Goal: Task Accomplishment & Management: Manage account settings

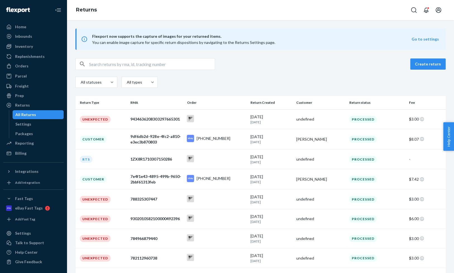
click at [271, 73] on div "Create return All statuses All types" at bounding box center [260, 73] width 371 height 31
click at [25, 106] on div "Returns" at bounding box center [22, 105] width 15 height 6
click at [425, 65] on button "Create return" at bounding box center [428, 63] width 35 height 11
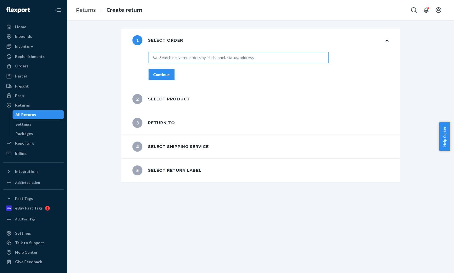
click at [214, 55] on div "Search delivered orders by id, channel, status, address..." at bounding box center [208, 58] width 97 height 6
click at [160, 55] on input "Search delivered orders by id, channel, status, address..." at bounding box center [160, 58] width 1 height 6
drag, startPoint x: 214, startPoint y: 56, endPoint x: 165, endPoint y: 56, distance: 48.6
click at [165, 56] on div "Search delivered orders by id, channel, status, address..." at bounding box center [208, 58] width 97 height 6
click at [160, 56] on input "0 results available. Use Up and Down to choose options, press Enter to select t…" at bounding box center [160, 58] width 1 height 6
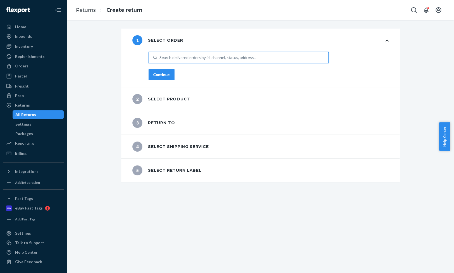
drag, startPoint x: 163, startPoint y: 58, endPoint x: 157, endPoint y: 61, distance: 6.9
click at [157, 61] on div "Search delivered orders by id, channel, status, address..." at bounding box center [242, 58] width 171 height 10
click at [160, 60] on input "0 results available. Use Up and Down to choose options, press Enter to select t…" at bounding box center [160, 58] width 1 height 6
paste input "18-13441-51823"
type input "18-13441-51823"
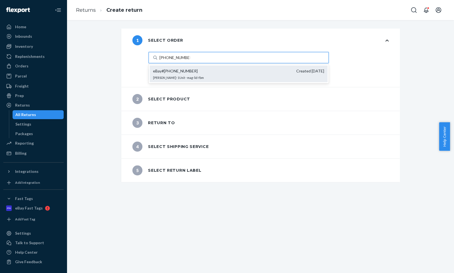
click at [188, 75] on div "eBay # 18-13441-51823 Created 8/14/2025 Jim Ton · 1 Unit · mag-lid-fbm" at bounding box center [239, 73] width 178 height 17
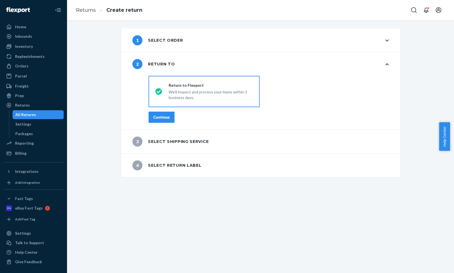
click at [163, 116] on div "Continue" at bounding box center [161, 117] width 16 height 6
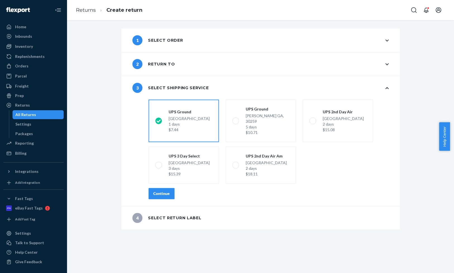
click at [157, 118] on icon at bounding box center [158, 120] width 7 height 7
click at [157, 119] on input "UPS Ground Highland CA, 92346 1 days $7.44" at bounding box center [157, 121] width 4 height 4
click at [156, 121] on icon at bounding box center [158, 120] width 6 height 6
click at [156, 121] on input "UPS Ground Highland CA, 92346 1 days $7.44" at bounding box center [157, 121] width 4 height 4
click at [157, 162] on span at bounding box center [158, 165] width 7 height 7
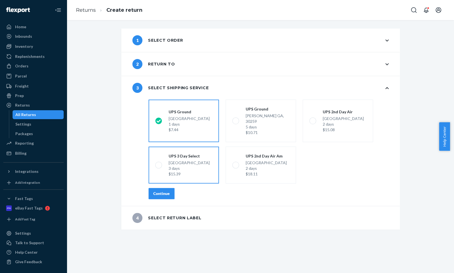
click at [157, 163] on input "UPS 3 Day Select Highland CA, 92346 3 days $15.39" at bounding box center [157, 165] width 4 height 4
radio input "true"
click at [158, 113] on label "UPS Ground Highland CA, 92346 1 days $7.44" at bounding box center [184, 120] width 70 height 42
click at [158, 119] on input "UPS Ground Highland CA, 92346 1 days $7.44" at bounding box center [157, 121] width 4 height 4
radio input "true"
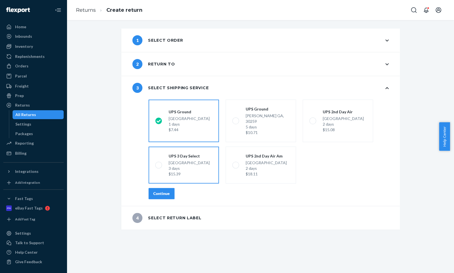
click at [156, 119] on icon at bounding box center [158, 120] width 6 height 6
click at [156, 119] on input "UPS Ground Highland CA, 92346 1 days $7.44" at bounding box center [157, 121] width 4 height 4
click at [156, 119] on icon at bounding box center [158, 120] width 6 height 6
click at [156, 119] on input "UPS Ground Highland CA, 92346 1 days $7.44" at bounding box center [157, 121] width 4 height 4
drag, startPoint x: 158, startPoint y: 67, endPoint x: 162, endPoint y: 66, distance: 3.5
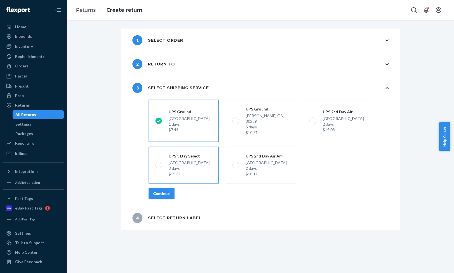
click at [159, 67] on div "2 Return to" at bounding box center [153, 64] width 42 height 10
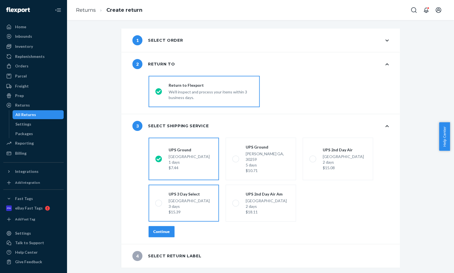
click at [152, 251] on div "4 Select return label" at bounding box center [166, 256] width 69 height 10
click at [160, 229] on div "Continue" at bounding box center [161, 232] width 16 height 6
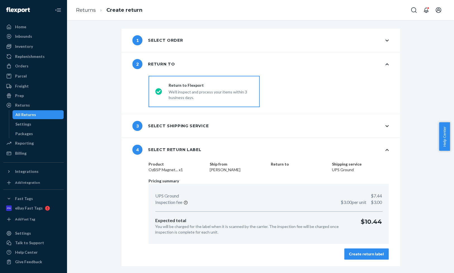
click at [173, 126] on div "3 Select shipping service" at bounding box center [170, 126] width 76 height 10
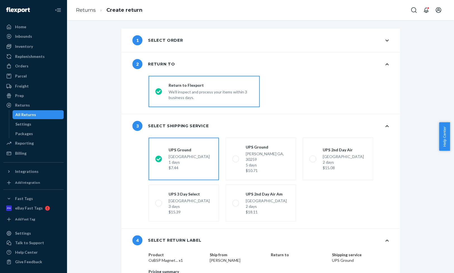
click at [156, 156] on icon at bounding box center [158, 158] width 7 height 7
click at [156, 157] on input "UPS Ground Highland CA, 92346 1 days $7.44" at bounding box center [157, 159] width 4 height 4
click at [156, 156] on icon at bounding box center [158, 158] width 7 height 7
click at [156, 157] on input "UPS Ground Highland CA, 92346 1 days $7.44" at bounding box center [157, 159] width 4 height 4
click at [250, 98] on div "We'll inspect and process your items within 3 business days." at bounding box center [211, 94] width 84 height 12
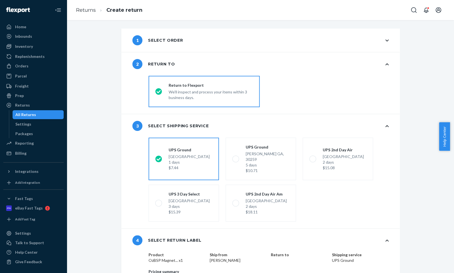
click at [159, 93] on input "Return to Flexport We'll inspect and process your items within 3 business days." at bounding box center [157, 92] width 4 height 4
click at [155, 91] on icon at bounding box center [158, 91] width 6 height 6
click at [155, 91] on input "Return to Flexport We'll inspect and process your items within 3 business days." at bounding box center [157, 92] width 4 height 4
click at [25, 115] on div "All Returns" at bounding box center [25, 115] width 21 height 6
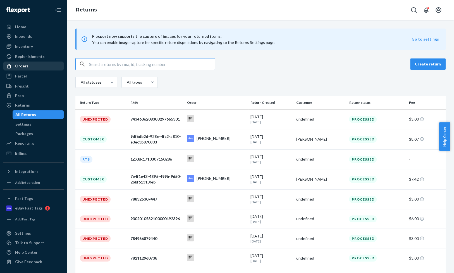
click at [28, 66] on div "Orders" at bounding box center [33, 66] width 59 height 8
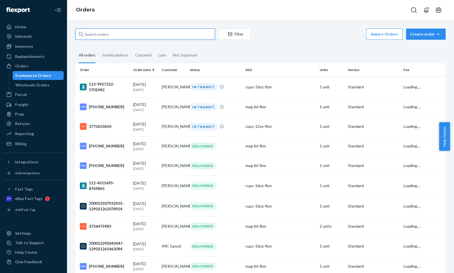
click at [97, 34] on input "text" at bounding box center [145, 34] width 140 height 11
paste input "Jim Ton"
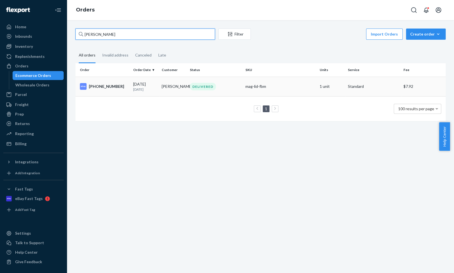
type input "Jim Ton"
click at [138, 89] on p "10 days ago" at bounding box center [145, 89] width 24 height 5
